Goal: Task Accomplishment & Management: Use online tool/utility

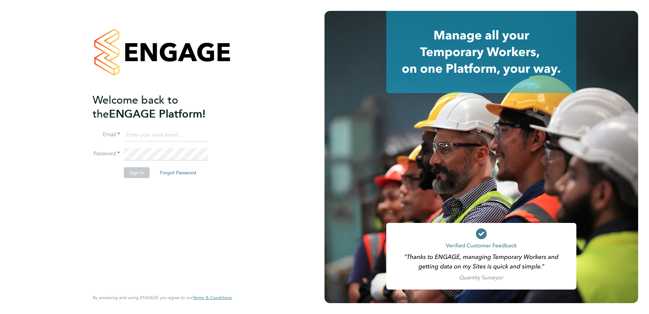
type input "martyn.reed@cpplc.com"
click at [137, 172] on button "Sign In" at bounding box center [137, 172] width 26 height 11
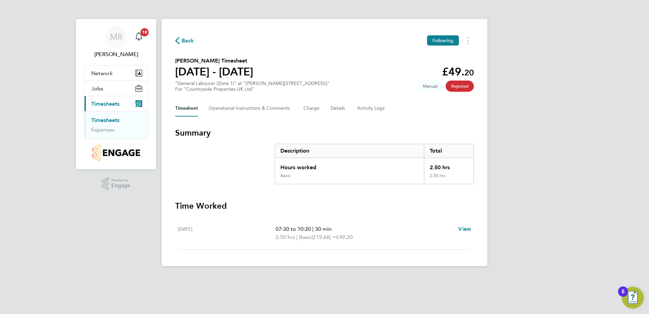
click at [107, 120] on link "Timesheets" at bounding box center [105, 120] width 28 height 6
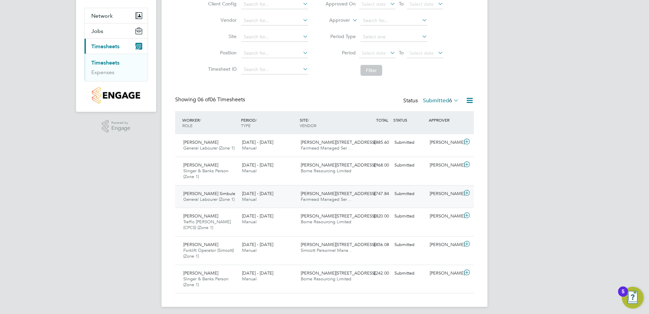
scroll to position [61, 0]
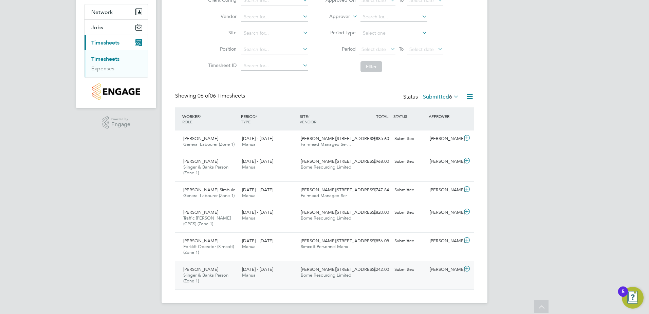
click at [203, 273] on span "Slinger & Banks Person (Zone 1)" at bounding box center [205, 278] width 45 height 12
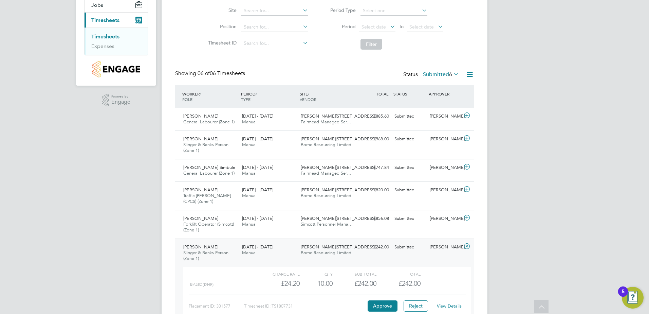
scroll to position [124, 0]
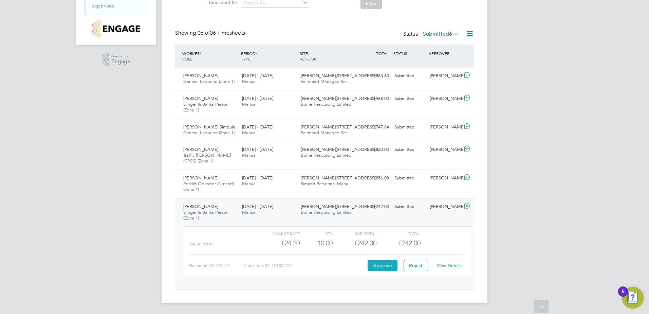
click at [383, 267] on button "Approve" at bounding box center [383, 265] width 30 height 11
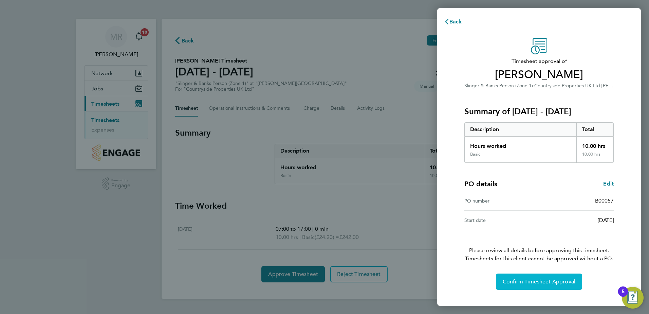
click at [564, 281] on span "Confirm Timesheet Approval" at bounding box center [539, 281] width 73 height 7
